Goal: Navigation & Orientation: Find specific page/section

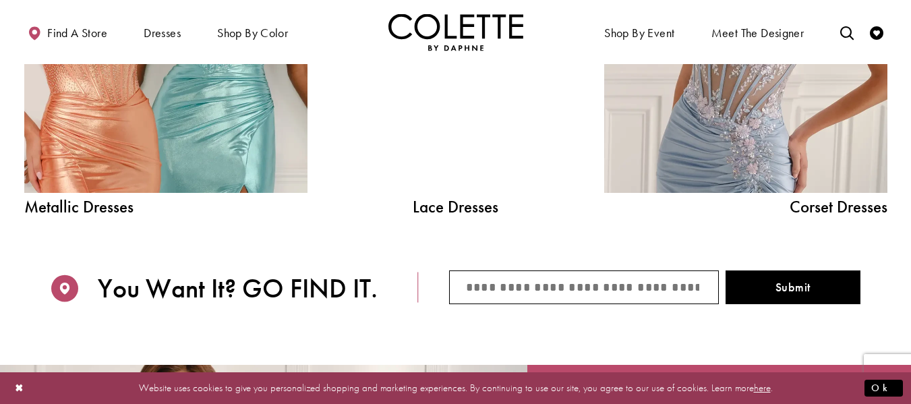
scroll to position [1639, 0]
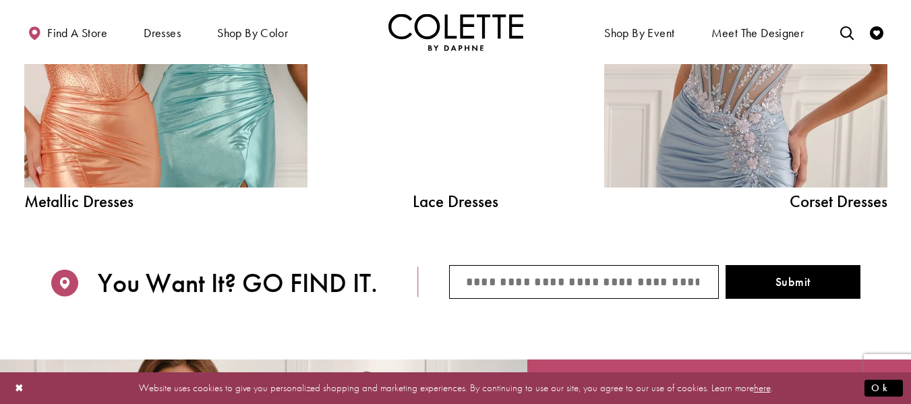
click at [827, 204] on span "Corset Dresses" at bounding box center [745, 201] width 283 height 17
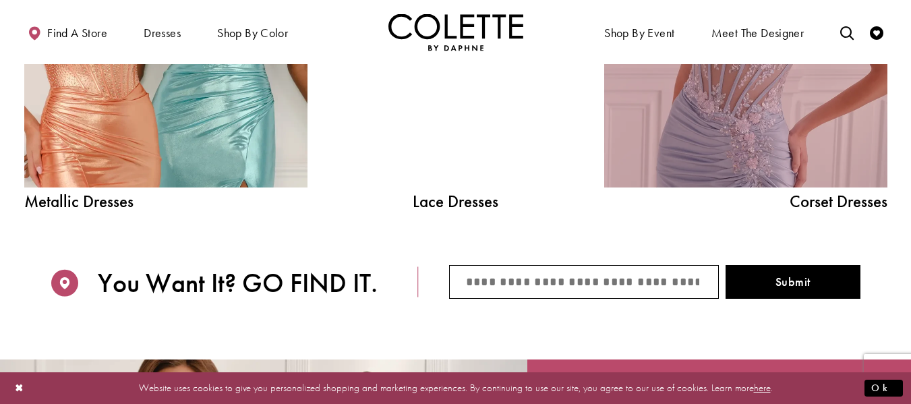
click at [802, 158] on link "Corset Dress Spring 2026 collection Related Link" at bounding box center [745, 8] width 283 height 357
